Goal: Information Seeking & Learning: Learn about a topic

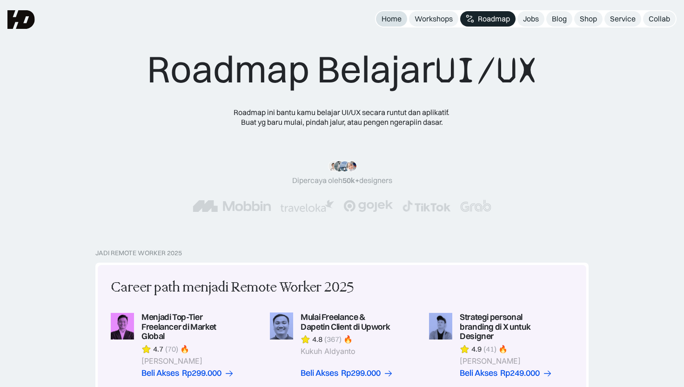
click at [398, 17] on div "Home" at bounding box center [392, 19] width 20 height 10
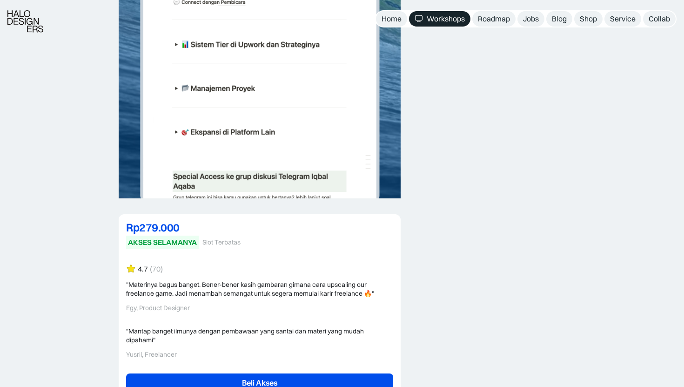
scroll to position [2135, 0]
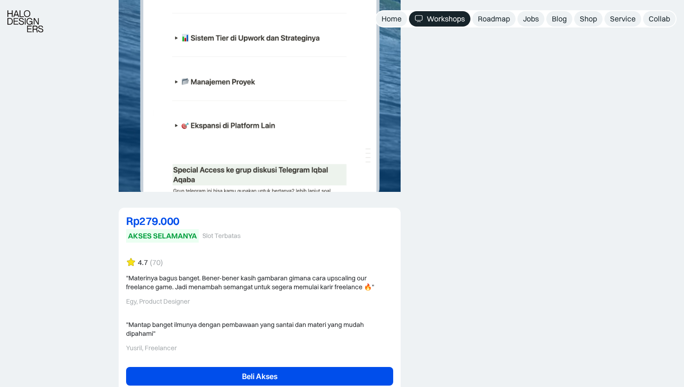
click at [149, 263] on div "4.7 (70)" at bounding box center [150, 262] width 25 height 10
click at [135, 263] on img at bounding box center [131, 261] width 10 height 9
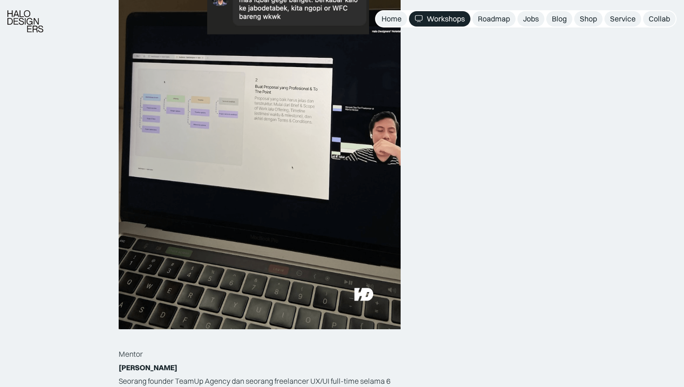
scroll to position [1431, 0]
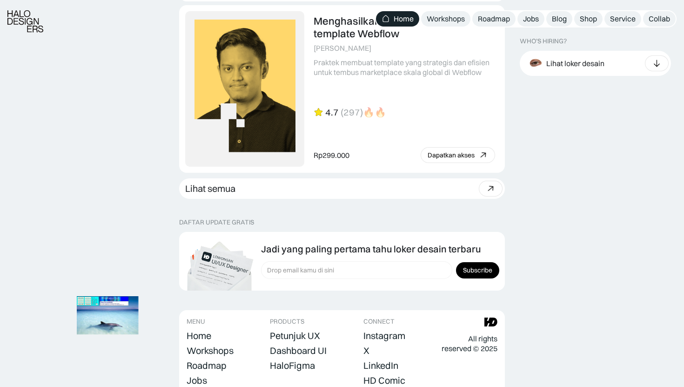
scroll to position [2617, 0]
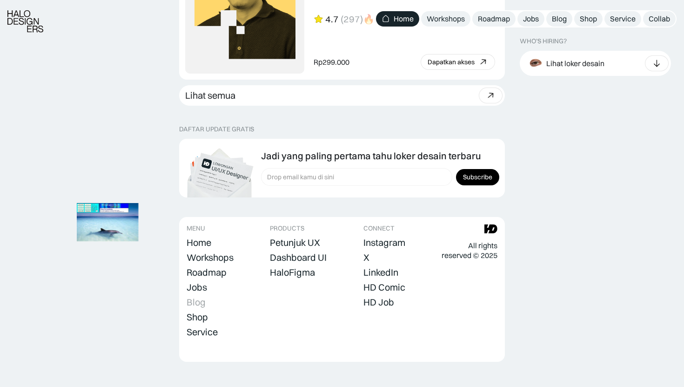
click at [201, 296] on div "Blog" at bounding box center [196, 301] width 19 height 11
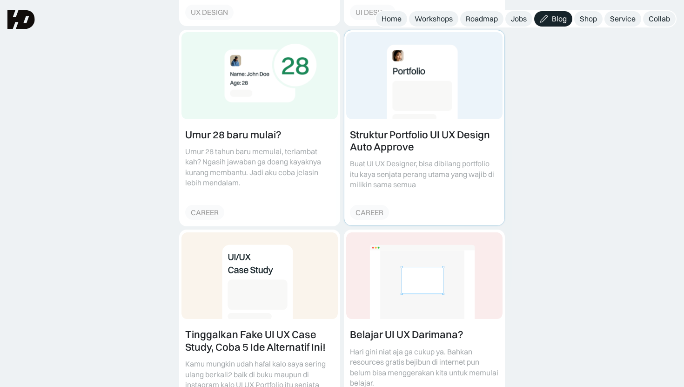
scroll to position [541, 0]
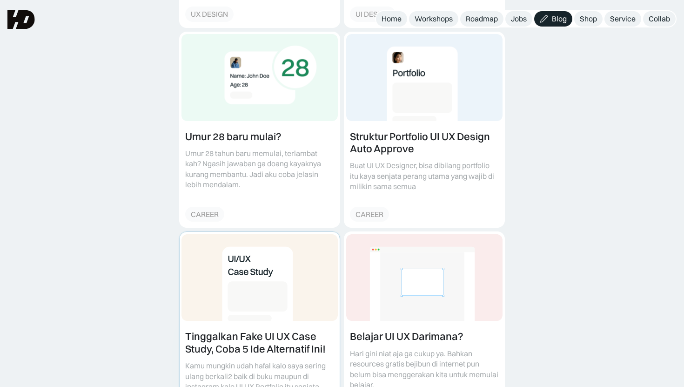
click at [265, 254] on link at bounding box center [260, 329] width 160 height 195
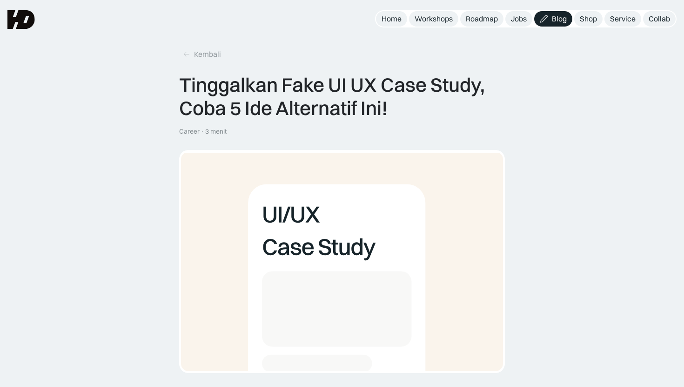
click at [388, 26] on nav "Home Workshops Roadmap Jobs Blog Shop Service Collab" at bounding box center [526, 18] width 302 height 17
click at [388, 20] on div "Home" at bounding box center [392, 19] width 20 height 10
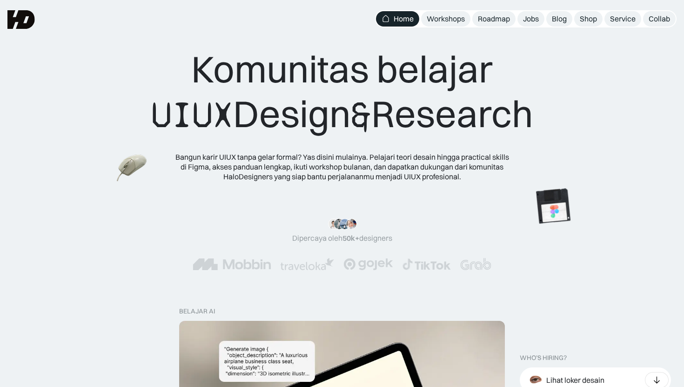
click at [383, 165] on div "Bangun karir UIUX tanpa gelar formal? Yas disini mulainya. Pelajari teori desai…" at bounding box center [342, 166] width 335 height 29
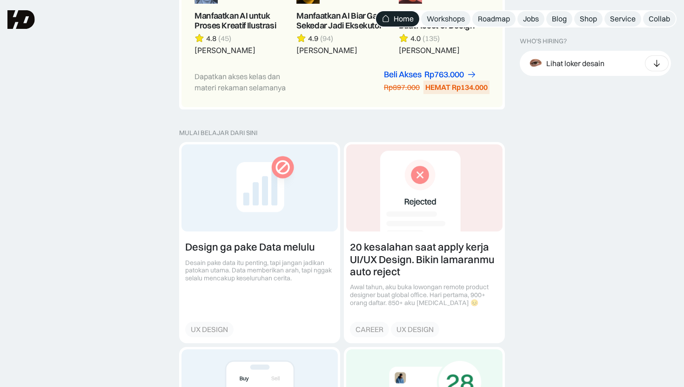
scroll to position [764, 0]
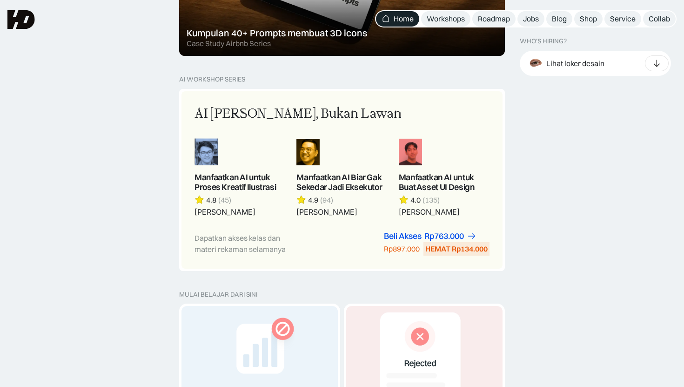
click at [546, 22] on nav "Home Workshops Roadmap Jobs Blog Shop Service Collab" at bounding box center [526, 18] width 302 height 17
click at [554, 17] on div "Blog" at bounding box center [559, 19] width 15 height 10
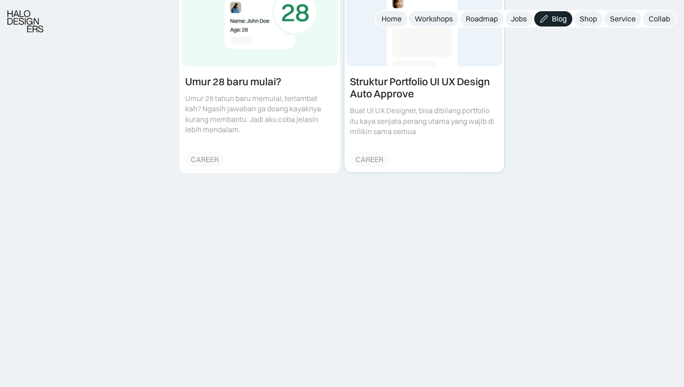
scroll to position [605, 0]
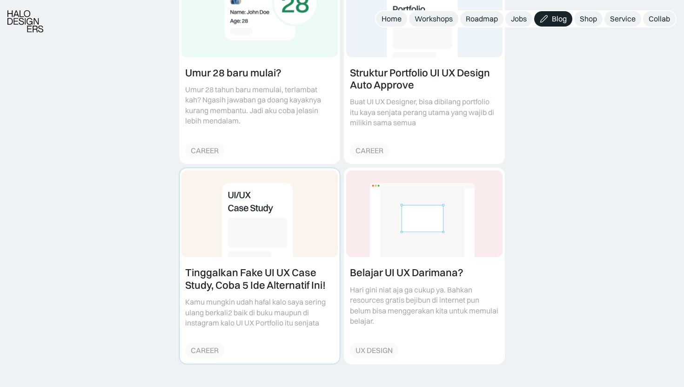
click at [272, 276] on link at bounding box center [260, 265] width 160 height 195
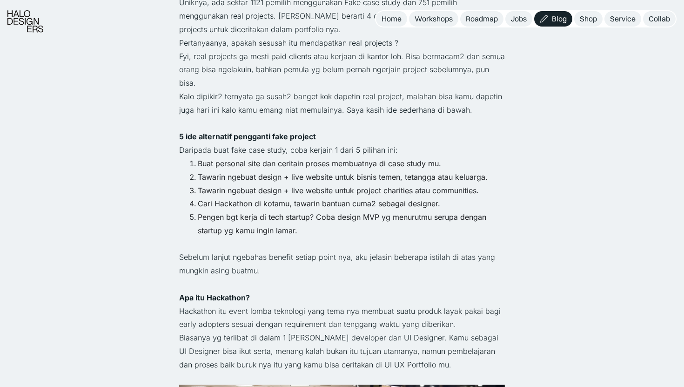
scroll to position [956, 0]
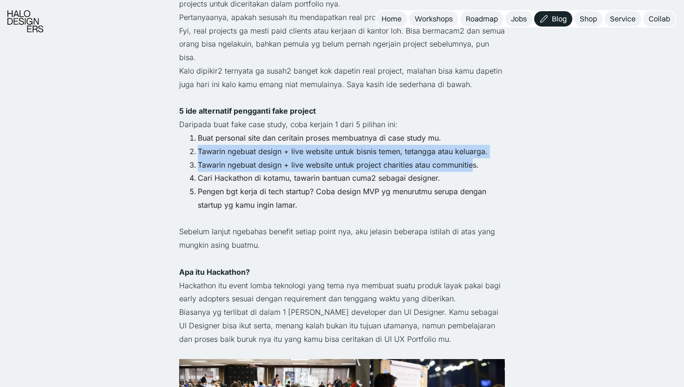
drag, startPoint x: 198, startPoint y: 136, endPoint x: 474, endPoint y: 152, distance: 276.0
click at [474, 152] on ol "Buat personal site dan ceritain proses membuatnya di case study mu. Tawarin nge…" at bounding box center [342, 171] width 326 height 81
click at [474, 158] on li "Tawarin ngebuat design + live website untuk project charities atau communities." at bounding box center [351, 164] width 307 height 13
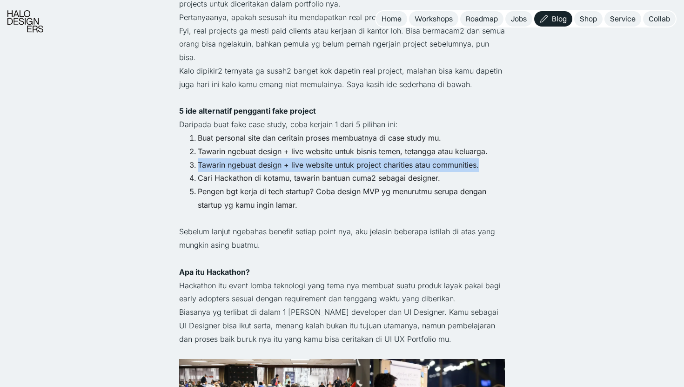
drag, startPoint x: 482, startPoint y: 151, endPoint x: 189, endPoint y: 151, distance: 293.7
click at [198, 158] on li "Tawarin ngebuat design + live website untuk project charities atau communities." at bounding box center [351, 164] width 307 height 13
copy li "Tawarin ngebuat design + live website untuk project charities atau communities."
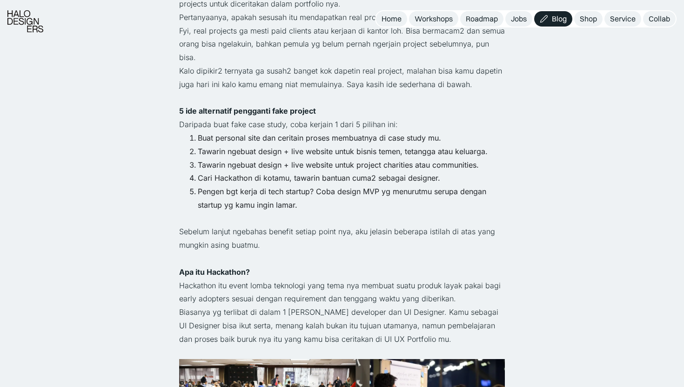
click at [428, 118] on p "Daripada buat fake case study, coba kerjain 1 dari 5 pilihan ini:" at bounding box center [342, 124] width 326 height 13
